Goal: Navigation & Orientation: Find specific page/section

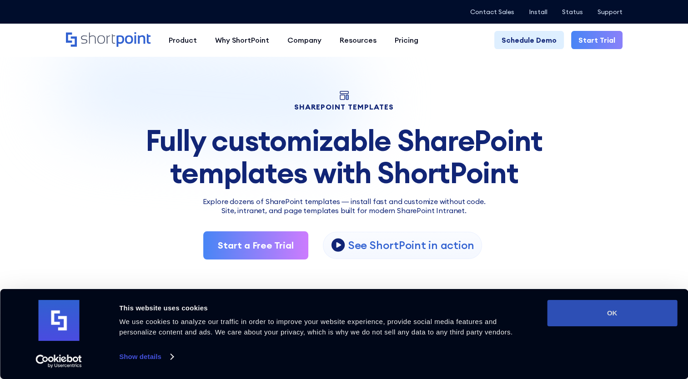
click at [616, 314] on button "OK" at bounding box center [612, 313] width 130 height 26
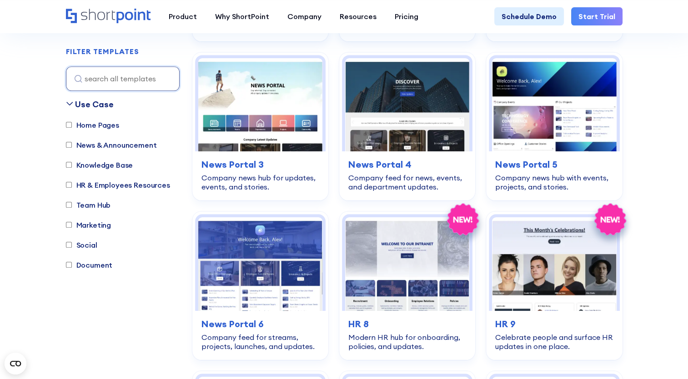
scroll to position [582, 0]
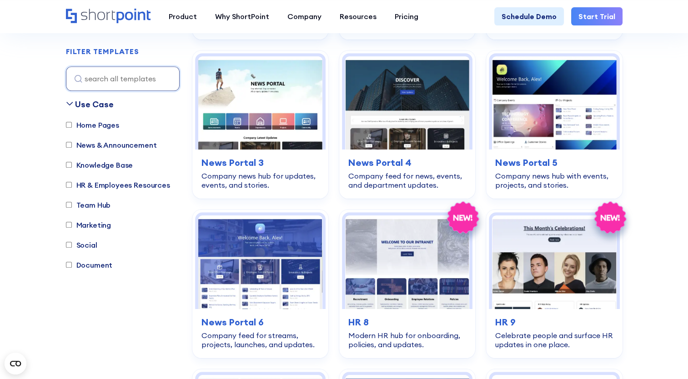
click at [100, 124] on label "Home Pages" at bounding box center [92, 125] width 53 height 11
click at [72, 124] on input "Home Pages" at bounding box center [69, 125] width 6 height 6
checkbox input "true"
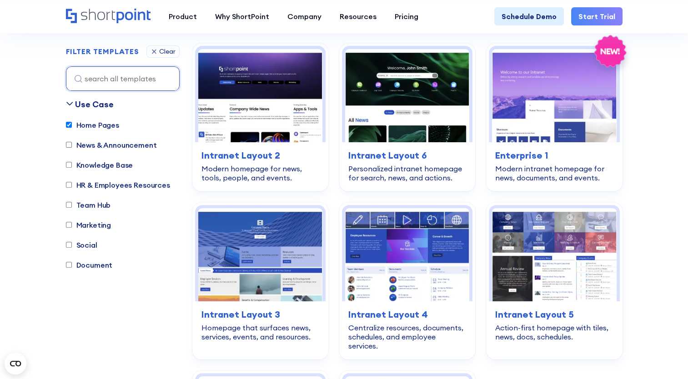
scroll to position [268, 0]
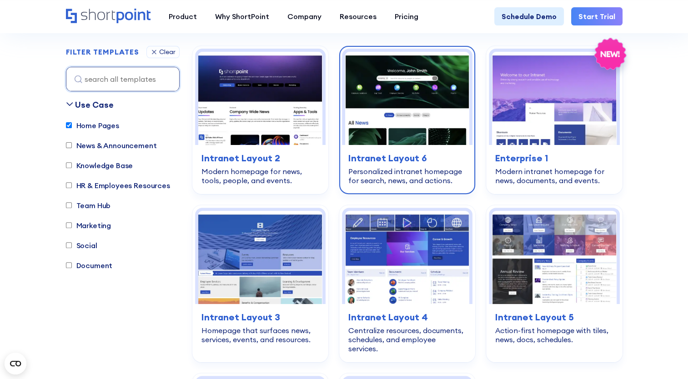
click at [401, 97] on img at bounding box center [407, 98] width 124 height 93
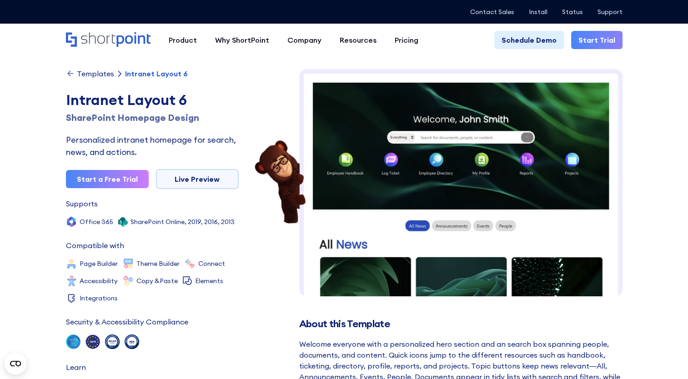
scroll to position [18, 0]
